Goal: Transaction & Acquisition: Purchase product/service

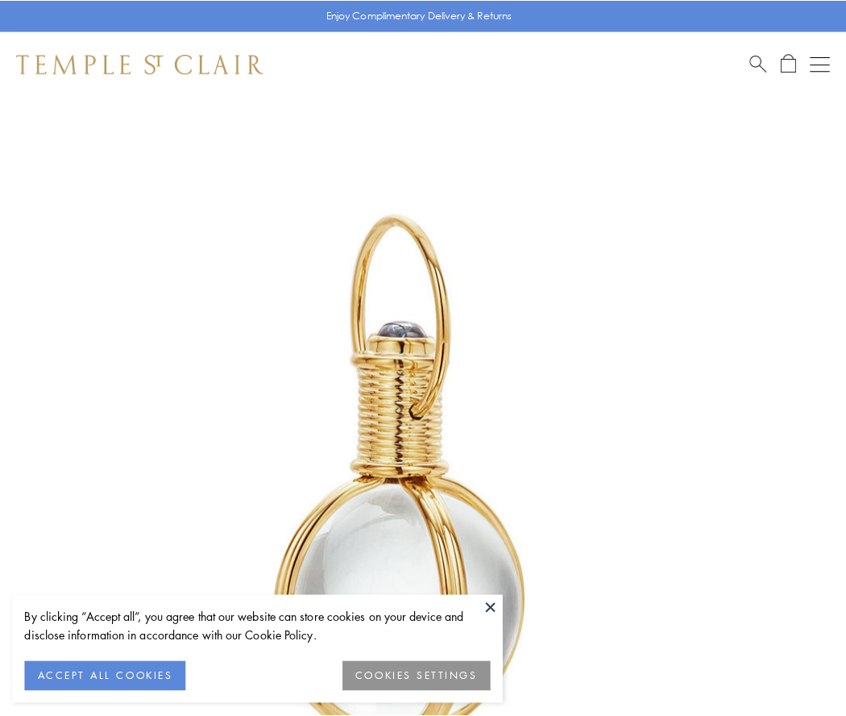
scroll to position [421, 0]
